Goal: Use online tool/utility: Utilize a website feature to perform a specific function

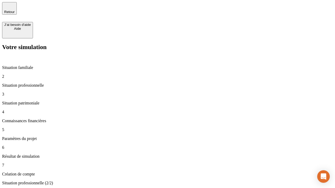
type input "30 000"
type input "0"
type input "1 000"
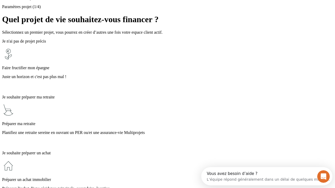
scroll to position [5, 0]
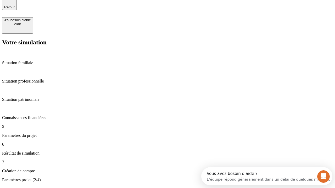
type input "40"
type input "200 000"
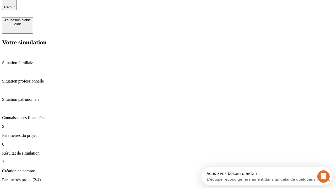
type input "640"
